Goal: Task Accomplishment & Management: Use online tool/utility

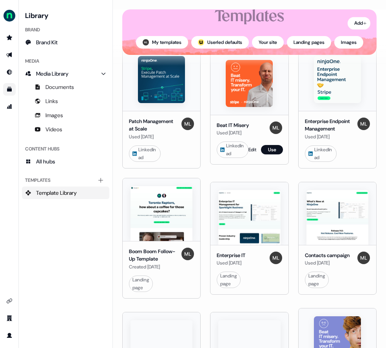
scroll to position [122, 0]
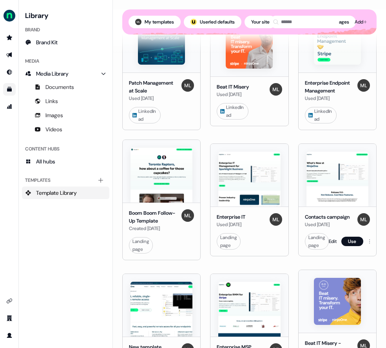
click at [317, 221] on div "Contacts campaign" at bounding box center [327, 217] width 45 height 8
click at [316, 221] on div "Contacts campaign" at bounding box center [327, 217] width 45 height 8
click at [354, 246] on button "Use" at bounding box center [352, 240] width 22 height 9
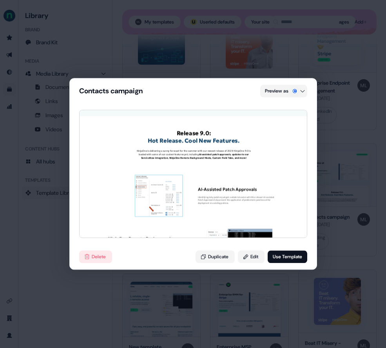
scroll to position [0, 0]
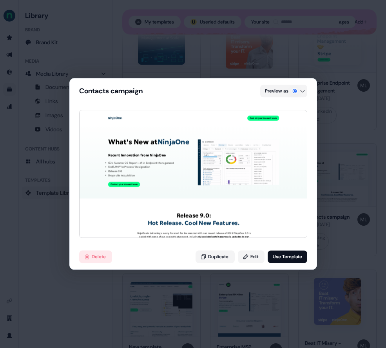
click at [278, 31] on div "Contacts campaign Preview as Contact your account team What's New at NinjaOne R…" at bounding box center [193, 174] width 386 height 348
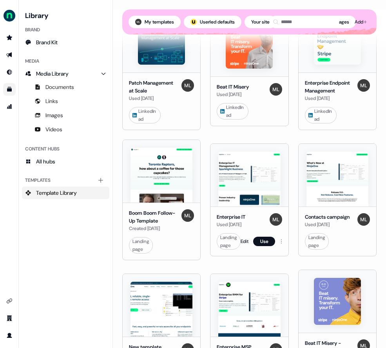
click at [236, 221] on div "Enterprise IT" at bounding box center [230, 217] width 29 height 8
click at [241, 188] on img at bounding box center [249, 178] width 62 height 55
click at [282, 251] on html "For the best experience switch devices to a bigger screen. Go to [DOMAIN_NAME] …" at bounding box center [193, 174] width 386 height 348
click at [266, 246] on button "Use" at bounding box center [264, 240] width 22 height 9
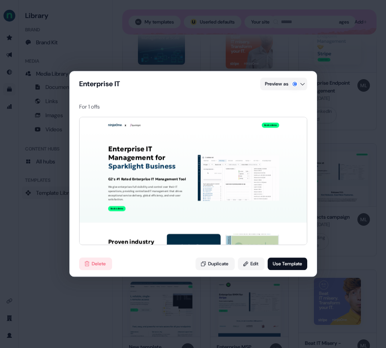
click at [214, 36] on div "Enterprise IT Preview as For 1 offs X Book a demo Enterprise IT Management for …" at bounding box center [193, 174] width 386 height 348
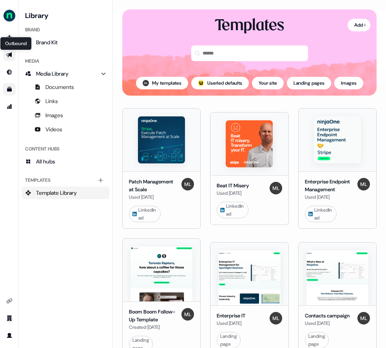
click at [11, 53] on icon "Go to outbound experience" at bounding box center [8, 54] width 5 height 5
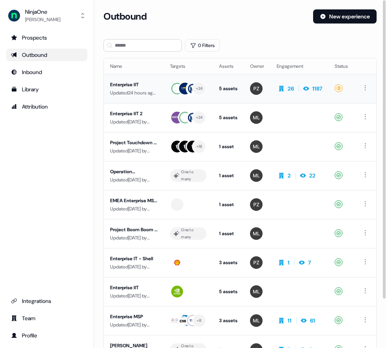
click at [124, 82] on div "Enterprise IIT" at bounding box center [133, 85] width 47 height 8
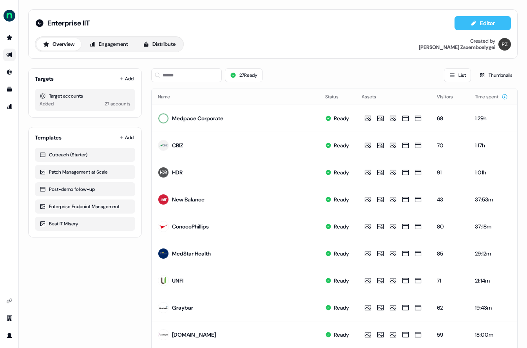
click at [385, 27] on button "Editor" at bounding box center [482, 23] width 56 height 14
